Goal: Task Accomplishment & Management: Manage account settings

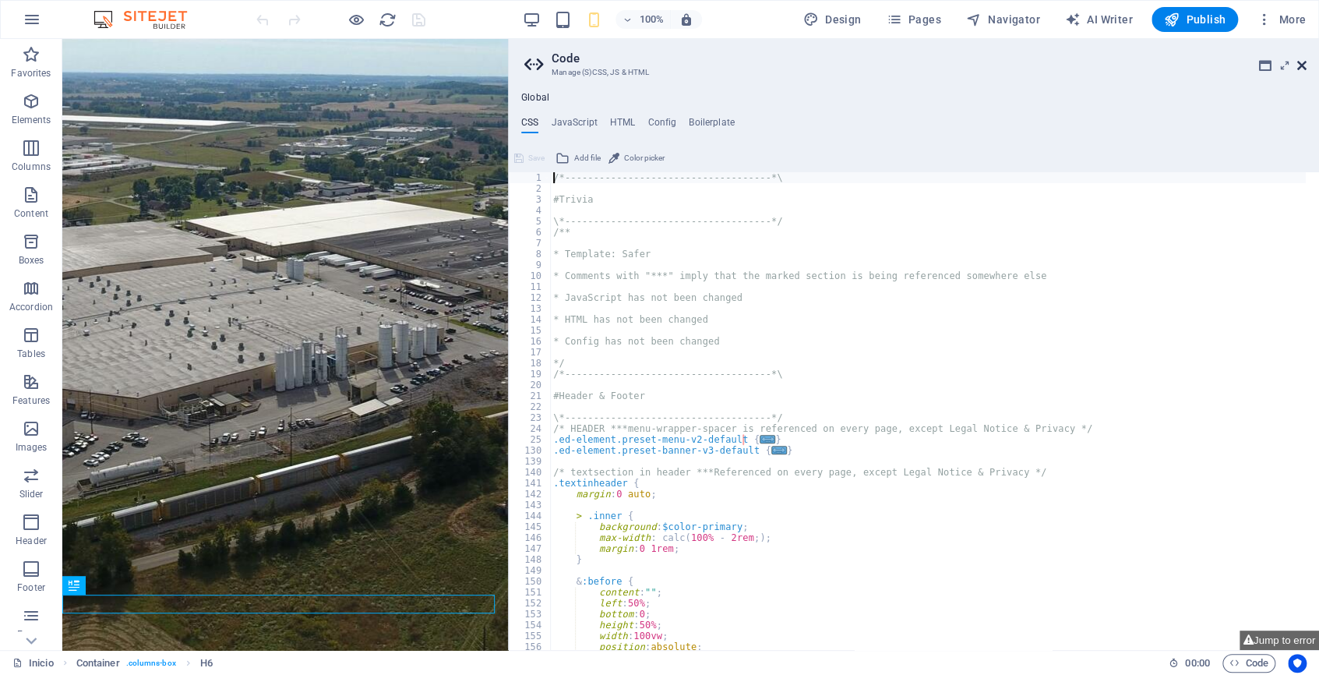
click at [1297, 59] on icon at bounding box center [1301, 65] width 9 height 12
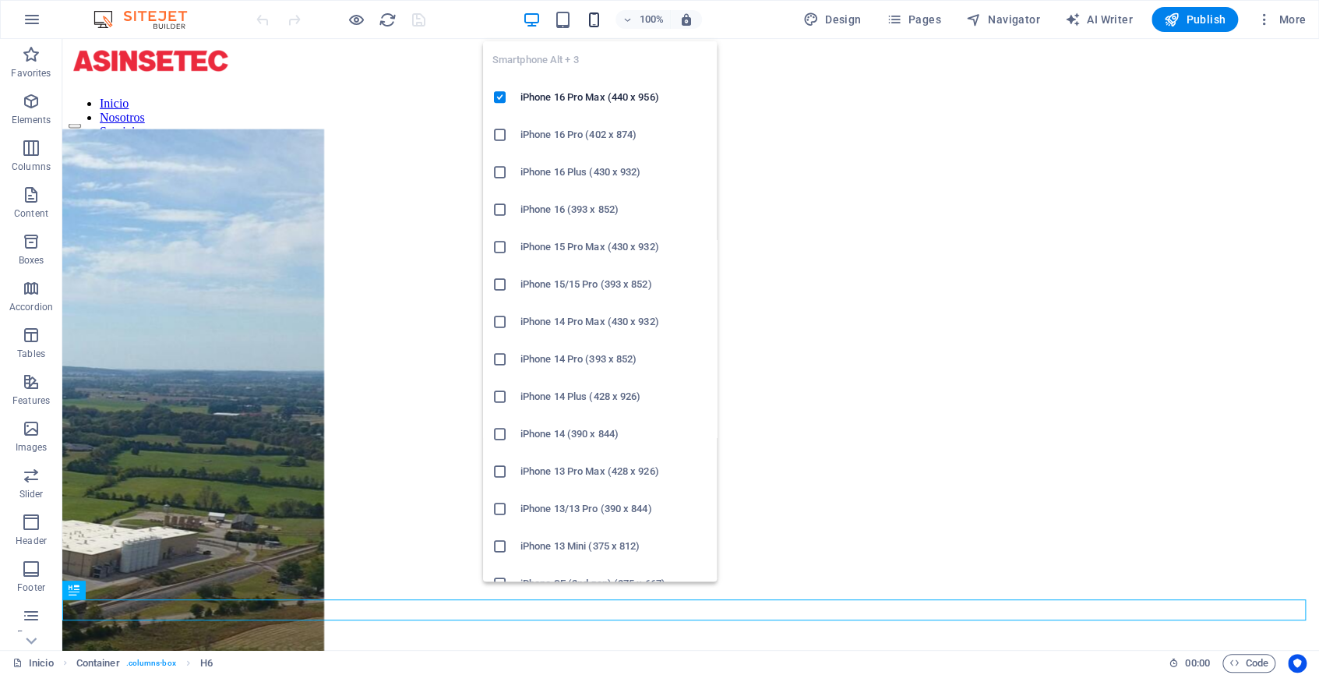
click at [594, 16] on icon "button" at bounding box center [594, 20] width 18 height 18
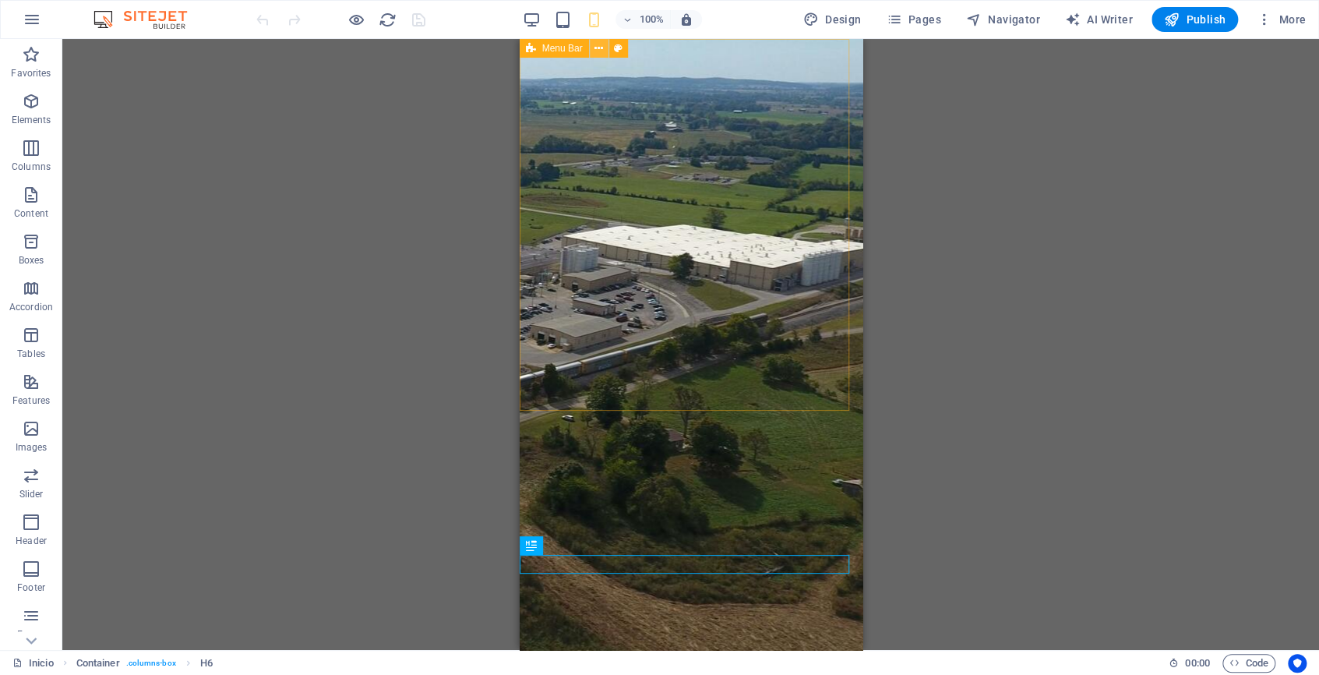
click at [605, 45] on button at bounding box center [599, 48] width 19 height 19
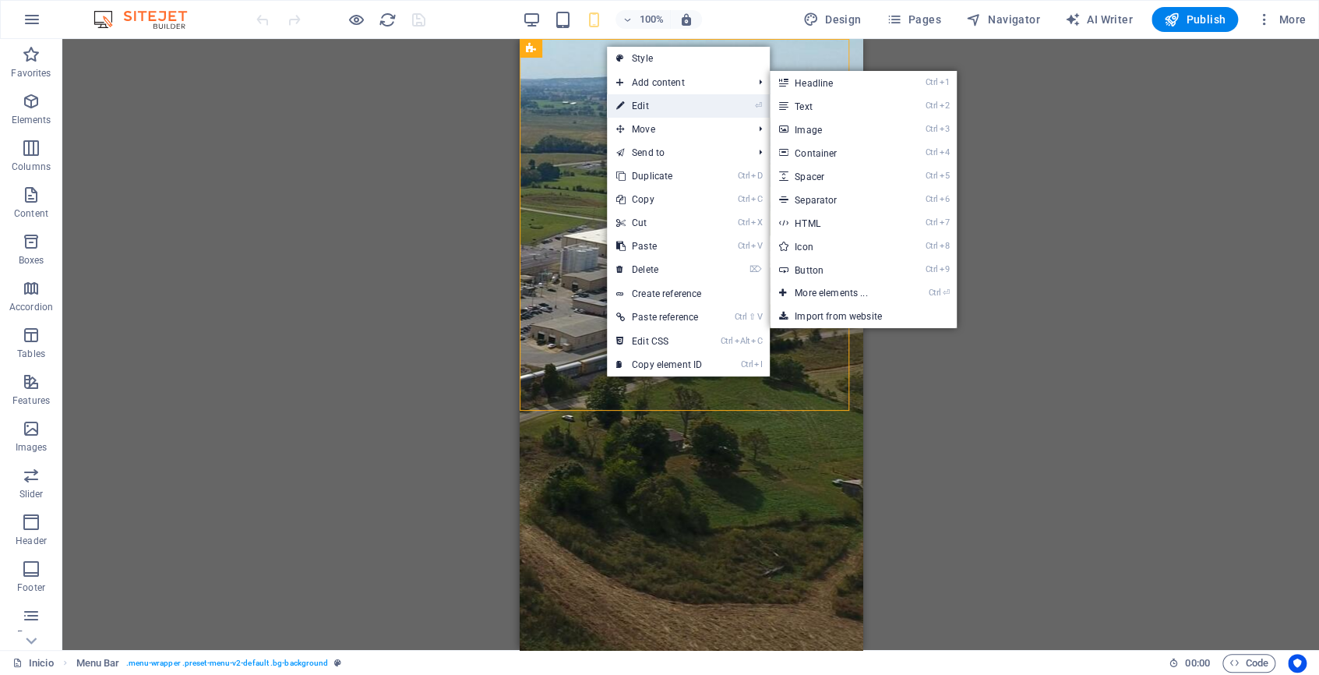
drag, startPoint x: 629, startPoint y: 99, endPoint x: 281, endPoint y: 199, distance: 362.2
click at [629, 99] on link "⏎ Edit" at bounding box center [659, 105] width 104 height 23
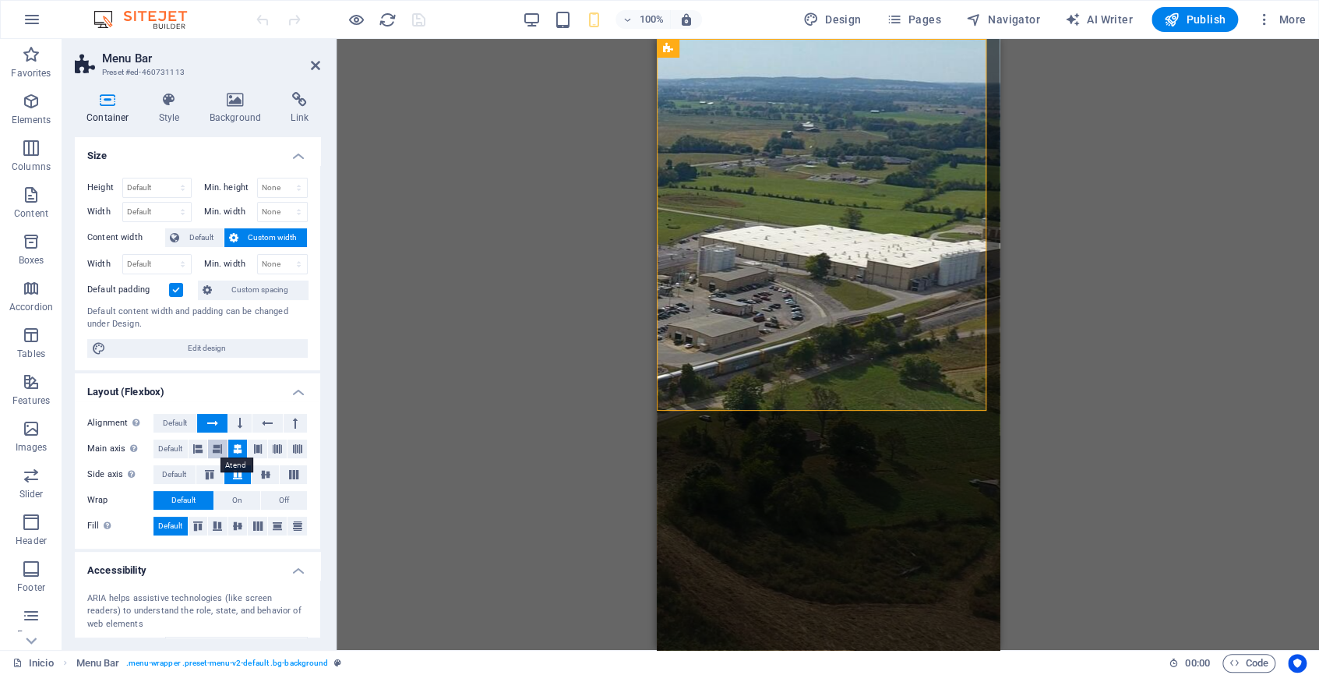
click at [217, 452] on icon at bounding box center [217, 448] width 9 height 19
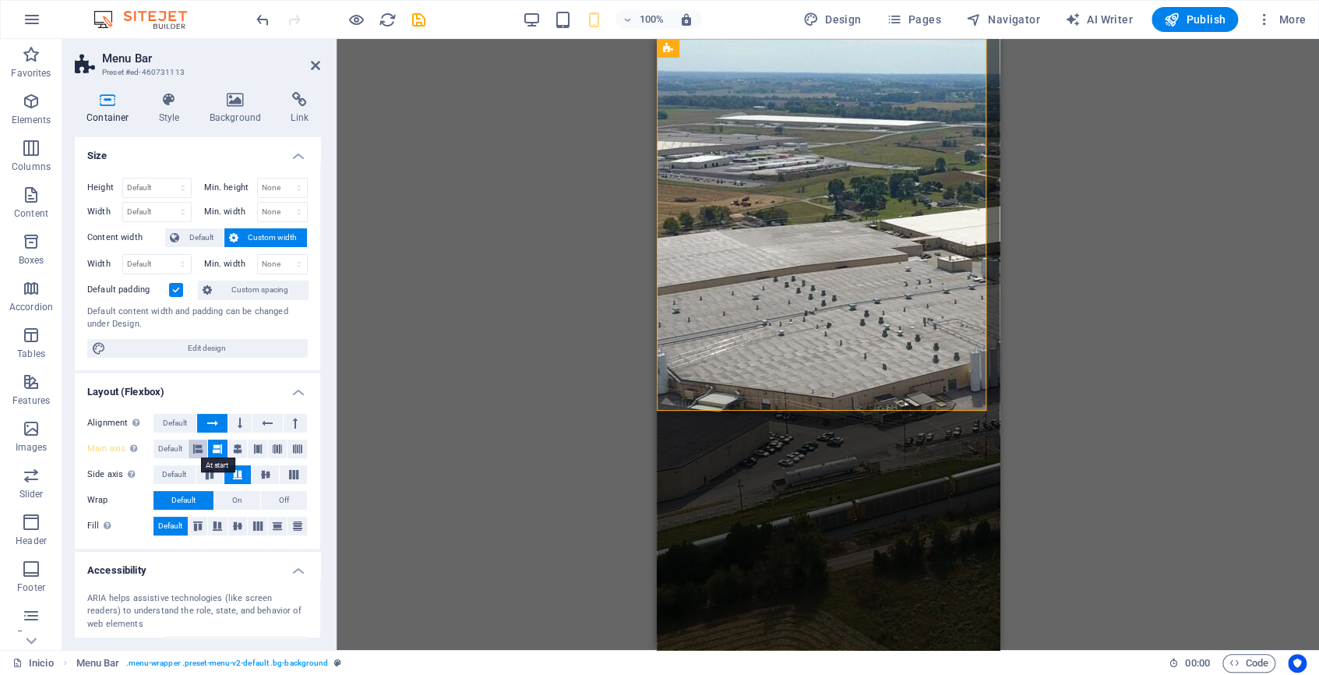
click at [201, 451] on icon at bounding box center [197, 448] width 9 height 19
click at [206, 473] on icon at bounding box center [209, 474] width 19 height 9
click at [246, 479] on button at bounding box center [237, 474] width 27 height 19
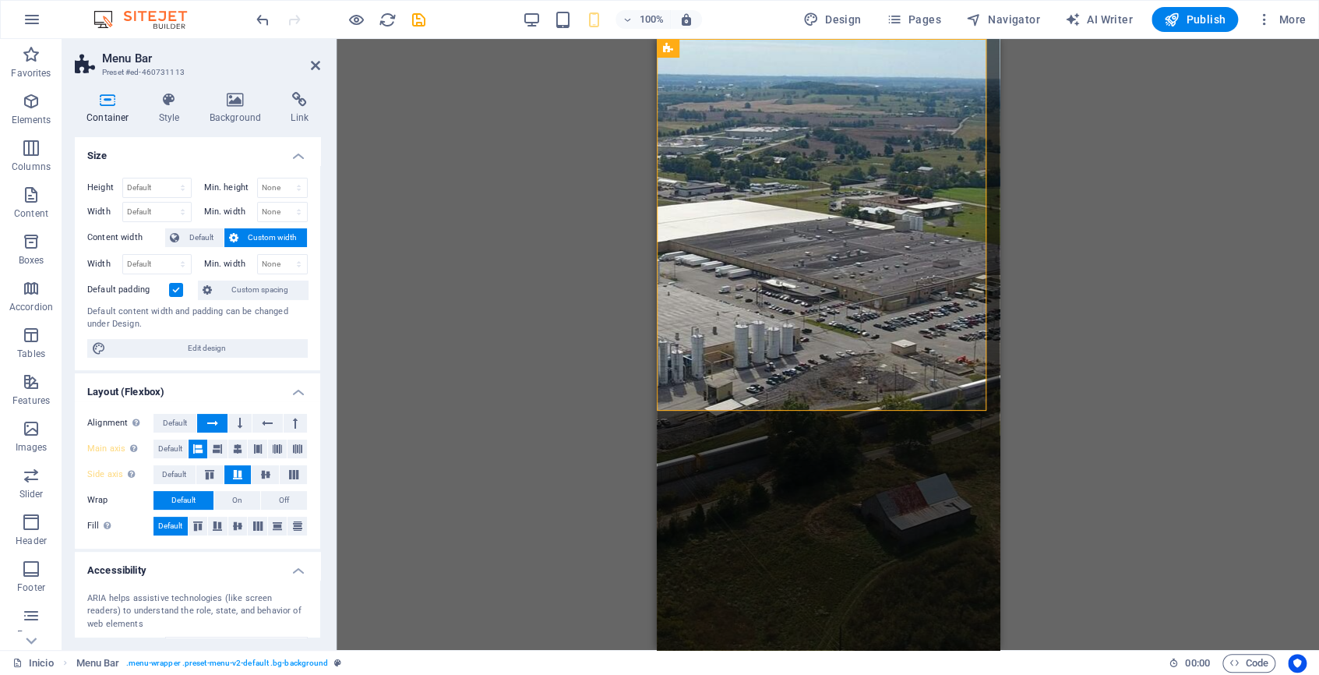
scroll to position [129, 0]
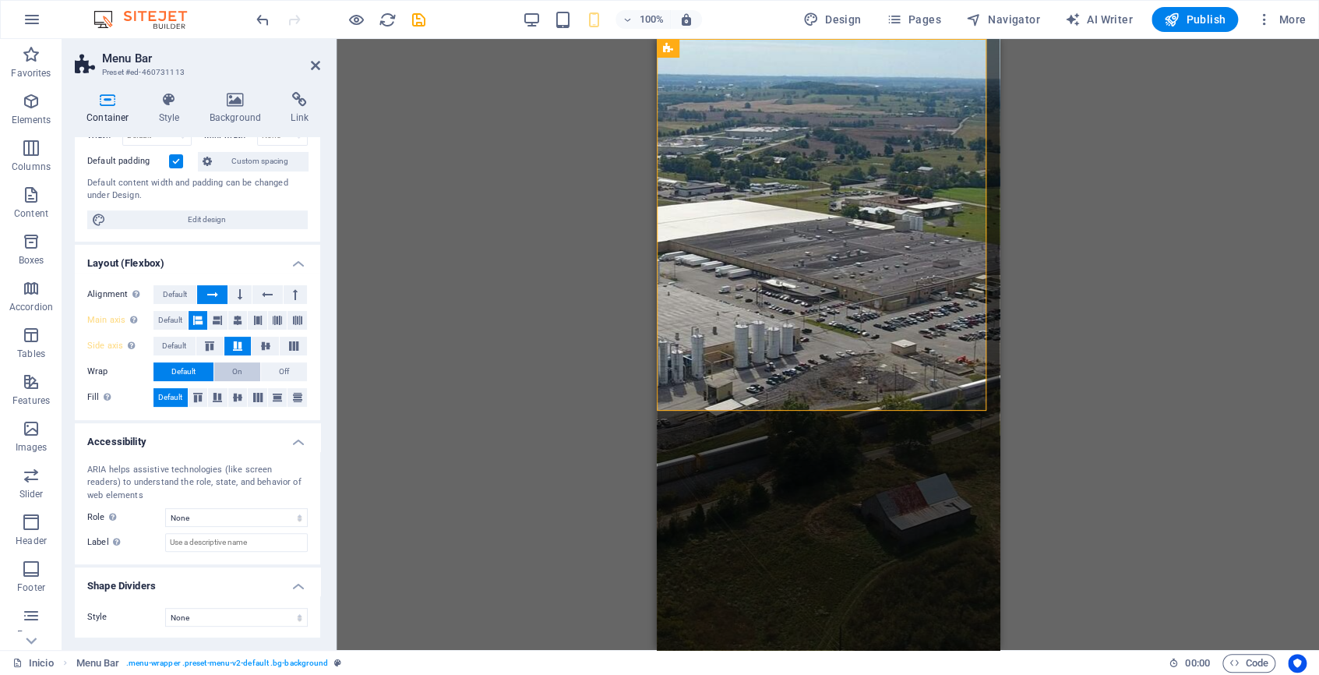
click at [234, 369] on span "On" at bounding box center [237, 371] width 10 height 19
click at [282, 368] on span "Off" at bounding box center [284, 371] width 10 height 19
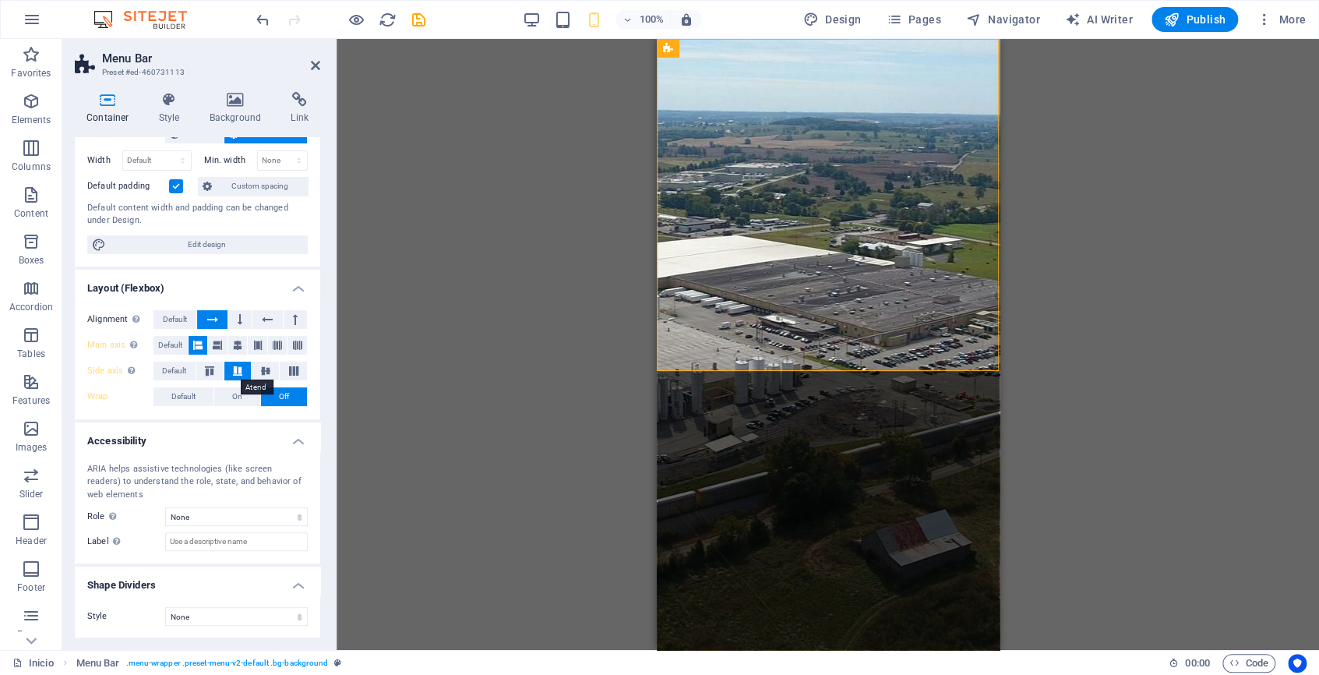
click at [224, 368] on button at bounding box center [237, 370] width 27 height 19
click at [204, 395] on button "Default" at bounding box center [183, 396] width 60 height 19
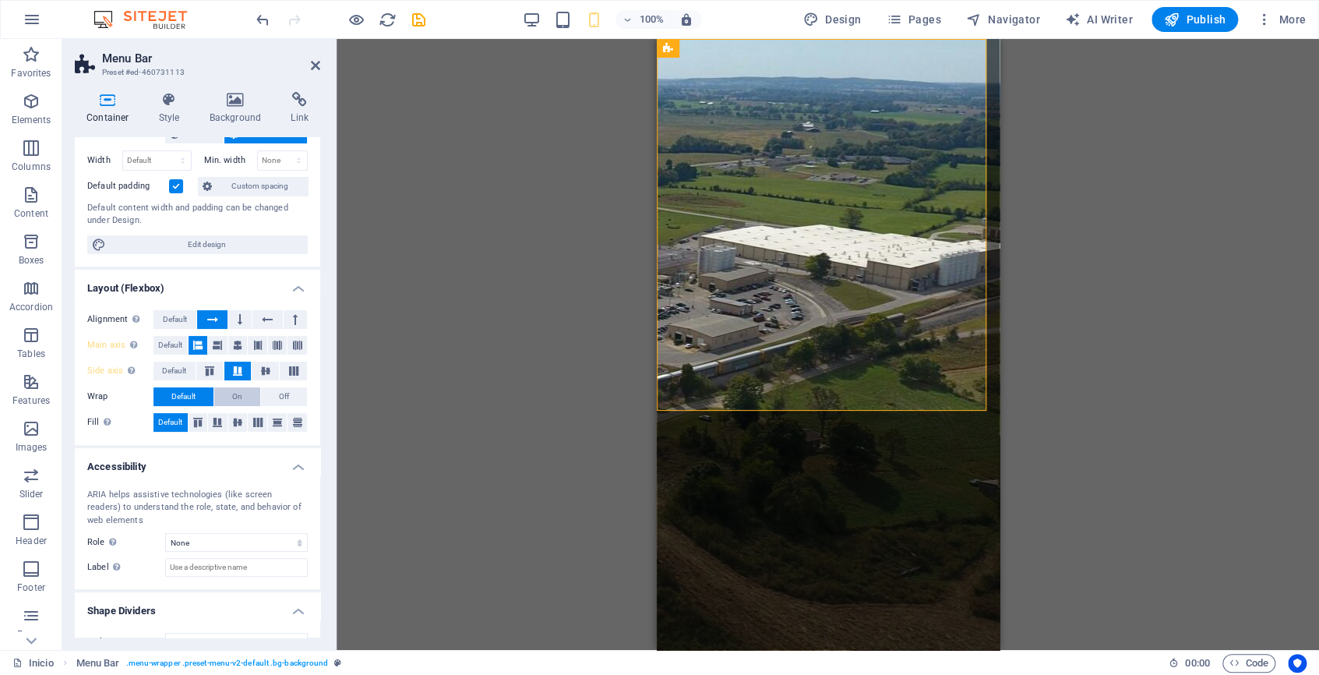
click at [239, 395] on span "On" at bounding box center [237, 396] width 10 height 19
drag, startPoint x: 276, startPoint y: 395, endPoint x: 262, endPoint y: 396, distance: 14.0
click at [279, 396] on span "Off" at bounding box center [284, 396] width 10 height 19
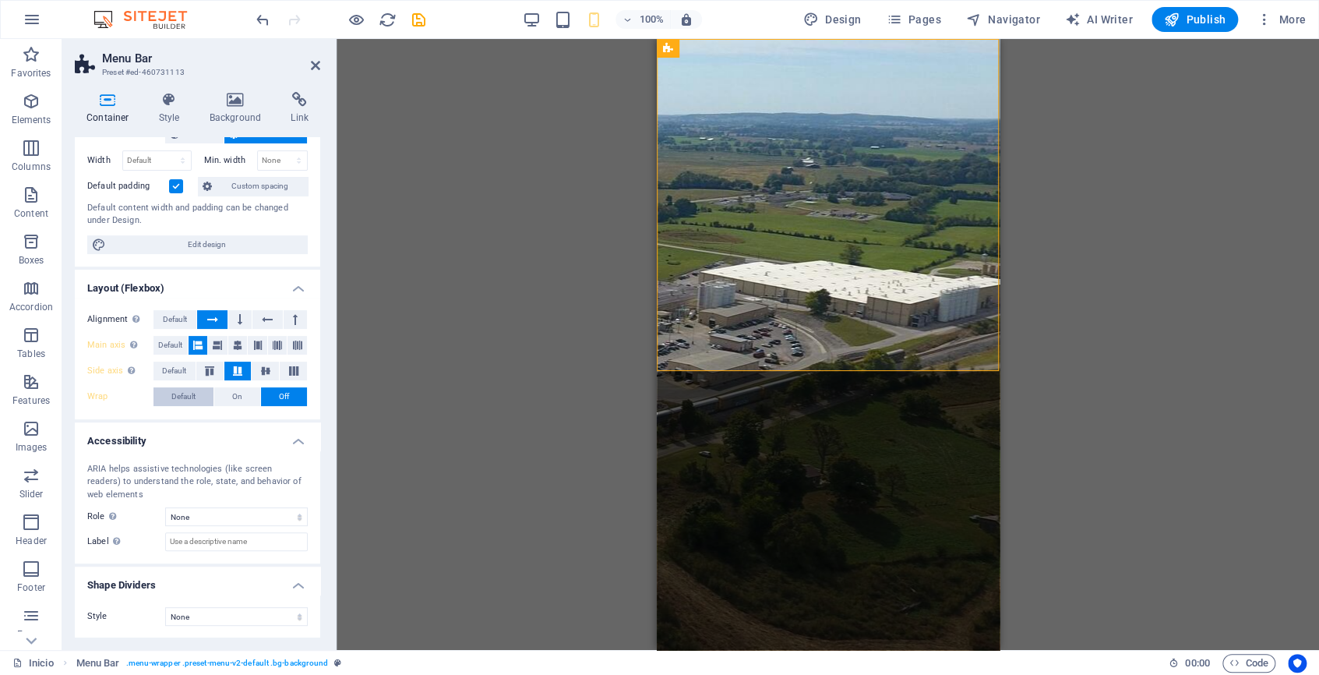
click at [177, 393] on span "Default" at bounding box center [183, 396] width 24 height 19
